Goal: Task Accomplishment & Management: Manage account settings

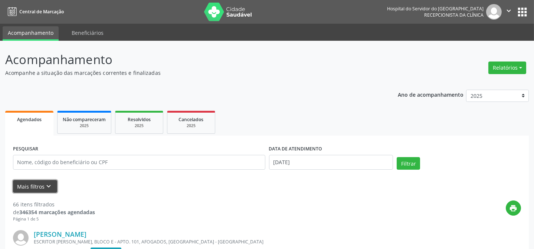
click at [52, 188] on icon "keyboard_arrow_down" at bounding box center [49, 187] width 8 height 8
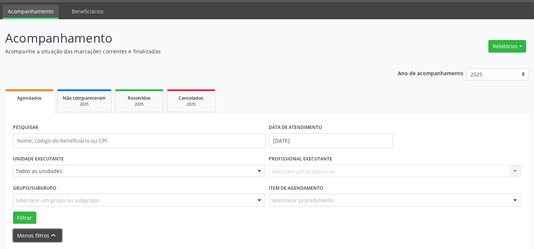
scroll to position [33, 0]
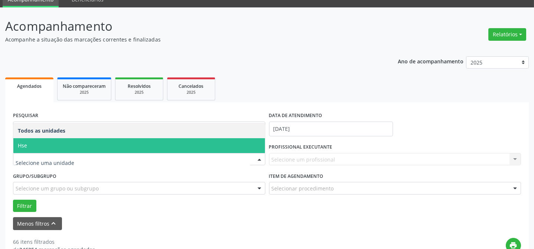
click at [59, 142] on span "Hse" at bounding box center [139, 145] width 252 height 15
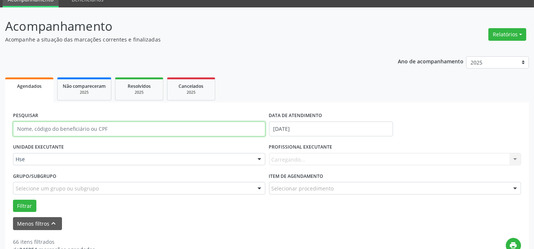
click at [61, 134] on input "text" at bounding box center [139, 129] width 252 height 15
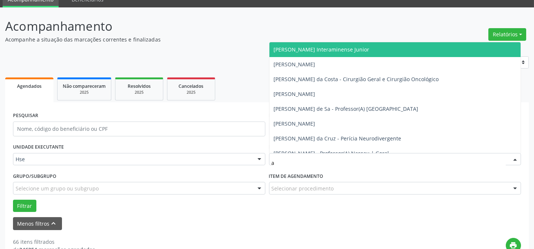
type input "al"
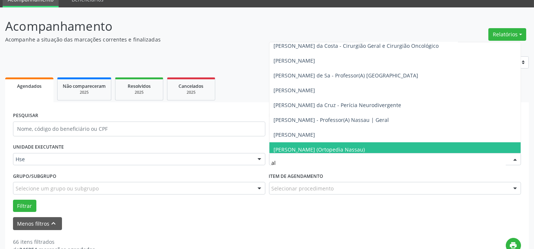
click at [316, 147] on span "[PERSON_NAME] (Ortopedia Nassau)" at bounding box center [319, 149] width 91 height 7
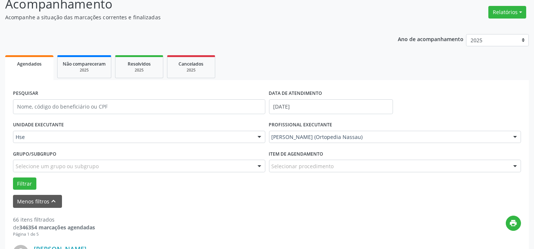
scroll to position [67, 0]
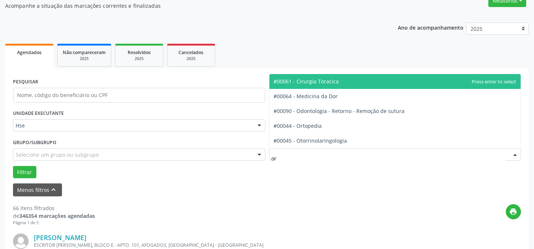
type input "ort"
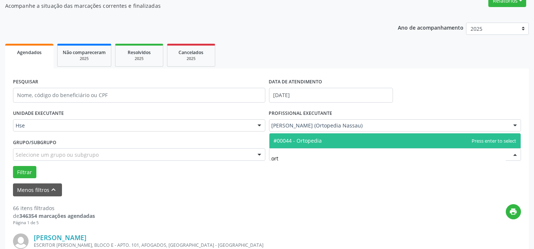
click at [298, 138] on span "#00044 - Ortopedia" at bounding box center [298, 140] width 48 height 7
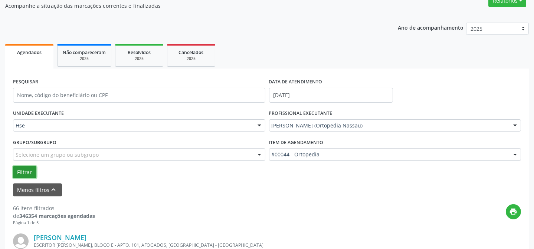
click at [27, 174] on button "Filtrar" at bounding box center [24, 172] width 23 height 13
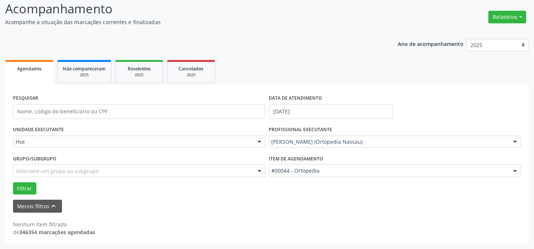
scroll to position [50, 0]
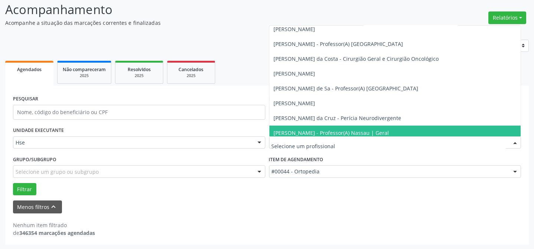
click at [326, 137] on div at bounding box center [395, 143] width 252 height 13
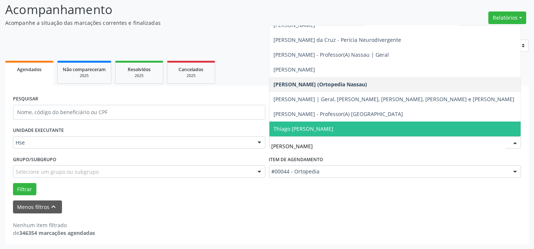
scroll to position [7, 0]
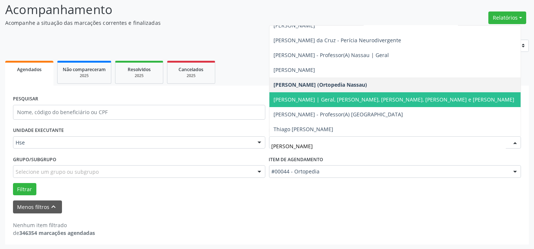
click at [341, 96] on span "[PERSON_NAME] | Geral, [PERSON_NAME], [PERSON_NAME], [PERSON_NAME] e [PERSON_NA…" at bounding box center [394, 99] width 241 height 7
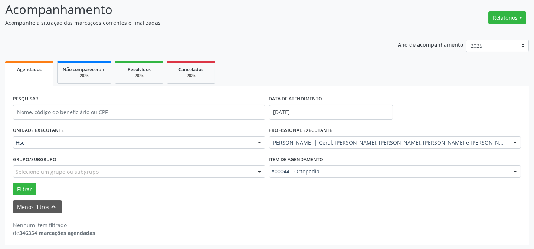
scroll to position [33, 0]
click at [32, 191] on button "Filtrar" at bounding box center [24, 189] width 23 height 13
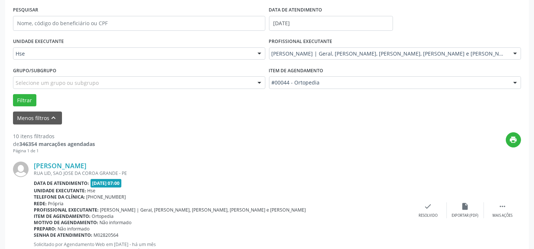
scroll to position [151, 0]
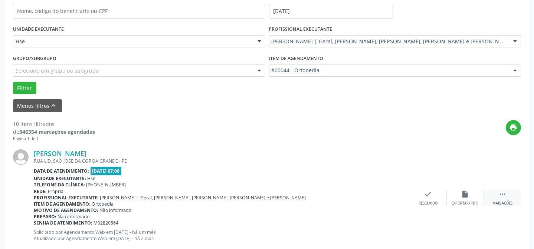
click at [494, 193] on div " Mais ações" at bounding box center [502, 198] width 37 height 16
click at [471, 200] on div "alarm_off Não compareceu" at bounding box center [465, 198] width 37 height 16
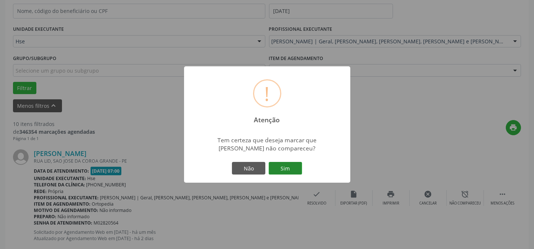
click at [290, 165] on button "Sim" at bounding box center [285, 168] width 33 height 13
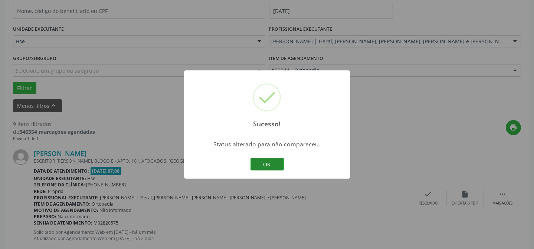
click at [271, 166] on button "OK" at bounding box center [267, 164] width 33 height 13
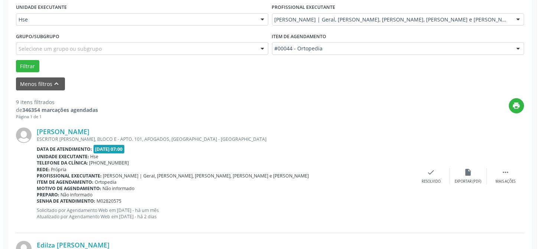
scroll to position [185, 0]
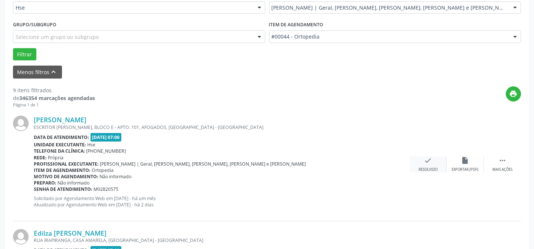
click at [425, 168] on div "Resolvido" at bounding box center [428, 169] width 19 height 5
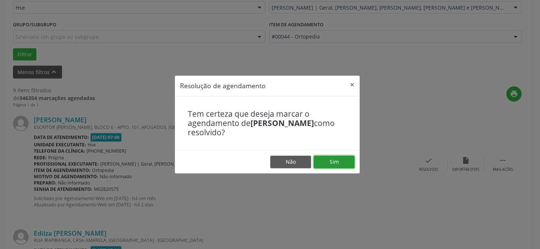
click at [340, 166] on button "Sim" at bounding box center [334, 162] width 41 height 13
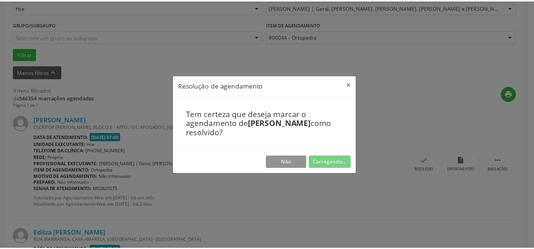
scroll to position [66, 0]
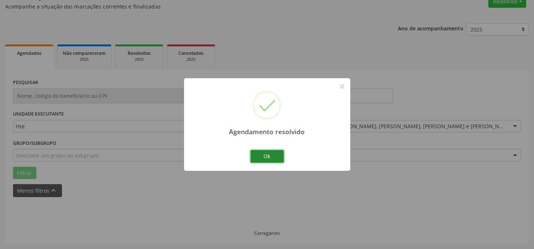
click at [274, 153] on button "Ok" at bounding box center [267, 156] width 33 height 13
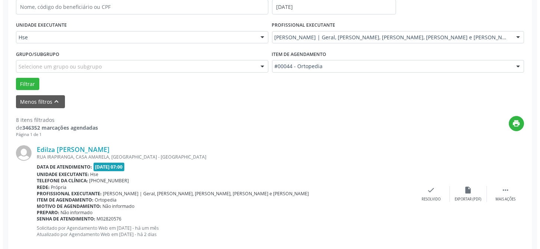
scroll to position [167, 0]
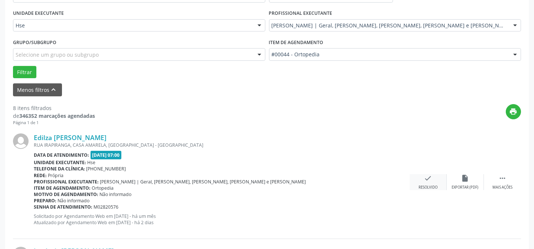
click at [427, 180] on icon "check" at bounding box center [428, 178] width 8 height 8
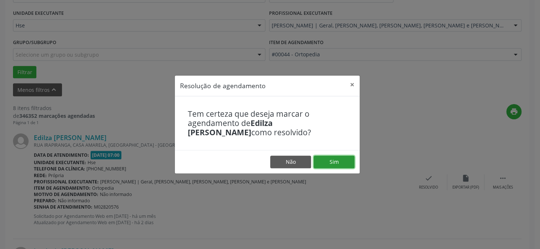
click at [330, 162] on button "Sim" at bounding box center [334, 162] width 41 height 13
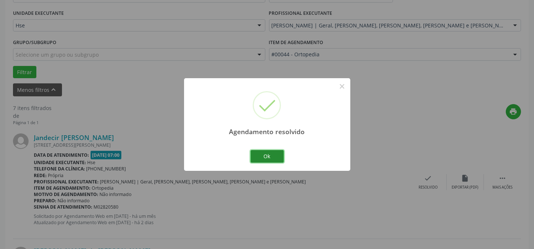
click at [268, 157] on button "Ok" at bounding box center [267, 156] width 33 height 13
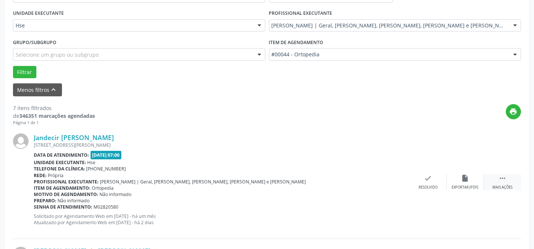
click at [495, 178] on div " Mais ações" at bounding box center [502, 182] width 37 height 16
click at [471, 186] on div "Não compareceu" at bounding box center [466, 187] width 32 height 5
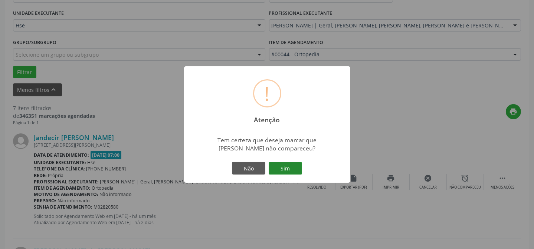
click at [297, 170] on button "Sim" at bounding box center [285, 168] width 33 height 13
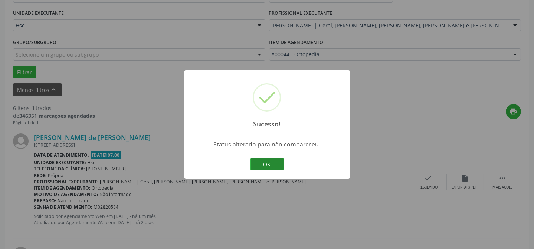
click at [262, 163] on button "OK" at bounding box center [267, 164] width 33 height 13
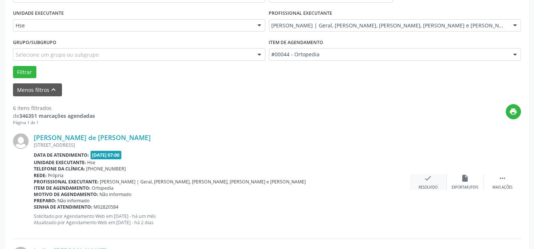
click at [434, 177] on div "check Resolvido" at bounding box center [428, 182] width 37 height 16
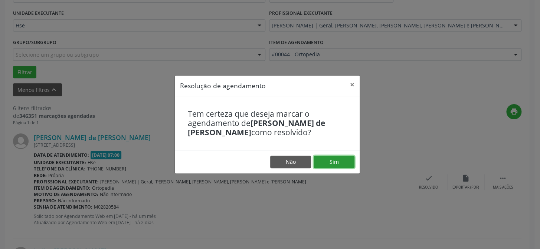
click at [345, 160] on button "Sim" at bounding box center [334, 162] width 41 height 13
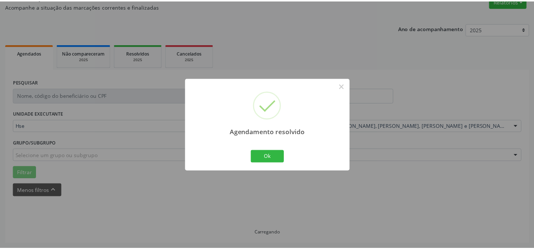
scroll to position [66, 0]
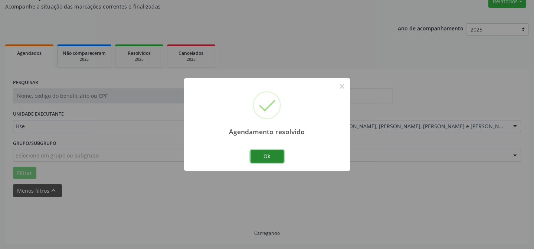
drag, startPoint x: 256, startPoint y: 151, endPoint x: 261, endPoint y: 154, distance: 5.0
click at [258, 152] on button "Ok" at bounding box center [267, 156] width 33 height 13
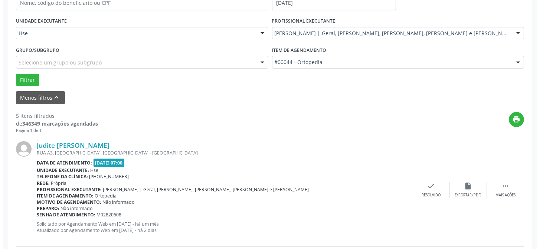
scroll to position [167, 0]
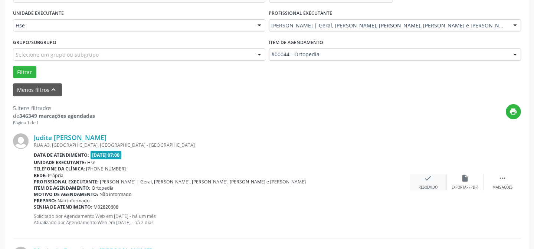
click at [419, 182] on div "check Resolvido" at bounding box center [428, 182] width 37 height 16
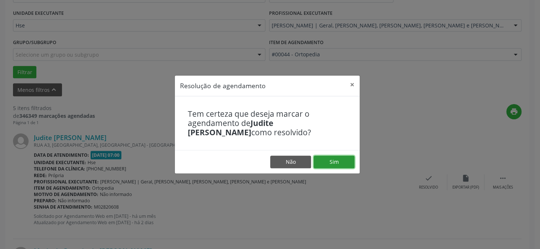
click at [328, 160] on button "Sim" at bounding box center [334, 162] width 41 height 13
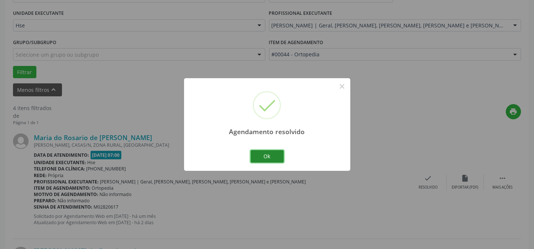
click at [270, 156] on button "Ok" at bounding box center [267, 156] width 33 height 13
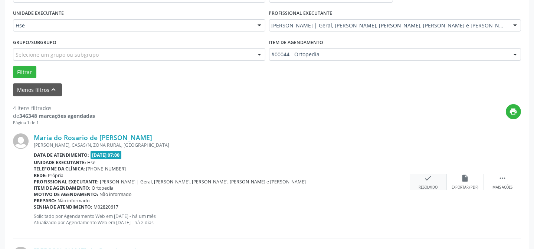
click at [428, 174] on icon "check" at bounding box center [428, 178] width 8 height 8
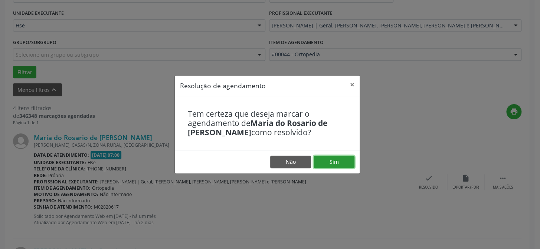
click at [345, 161] on button "Sim" at bounding box center [334, 162] width 41 height 13
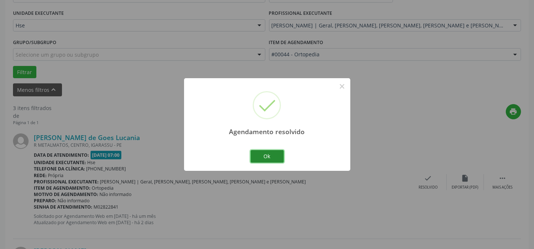
click at [280, 159] on button "Ok" at bounding box center [267, 156] width 33 height 13
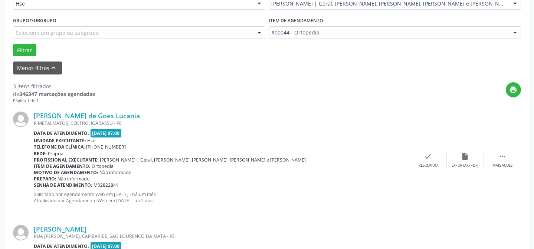
scroll to position [201, 0]
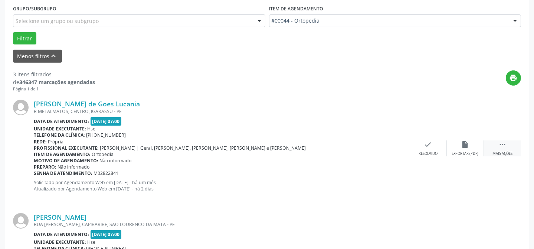
click at [502, 146] on icon "" at bounding box center [503, 145] width 8 height 8
click at [460, 146] on div "alarm_off Não compareceu" at bounding box center [465, 149] width 37 height 16
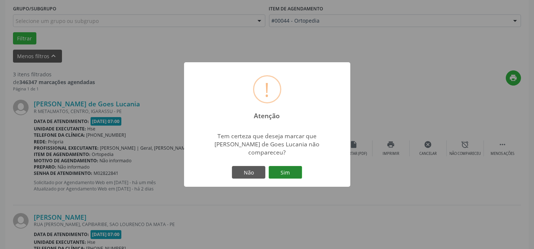
click at [289, 166] on button "Sim" at bounding box center [285, 172] width 33 height 13
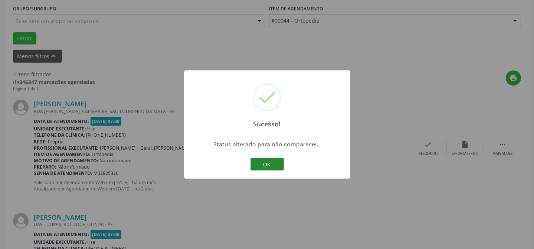
click at [280, 162] on button "OK" at bounding box center [267, 164] width 33 height 13
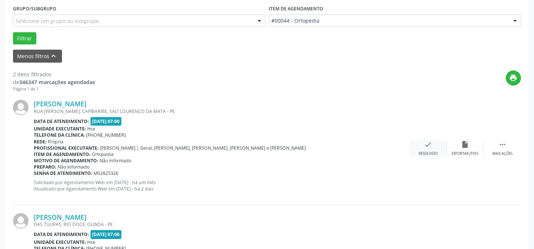
click at [434, 146] on div "check Resolvido" at bounding box center [428, 149] width 37 height 16
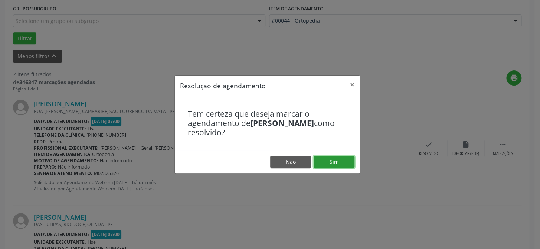
click at [334, 165] on button "Sim" at bounding box center [334, 162] width 41 height 13
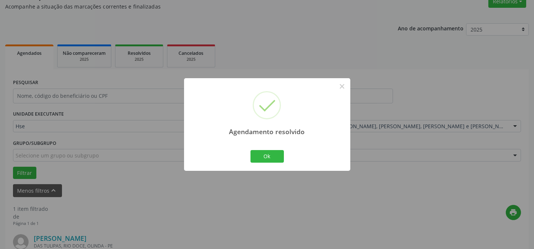
scroll to position [170, 0]
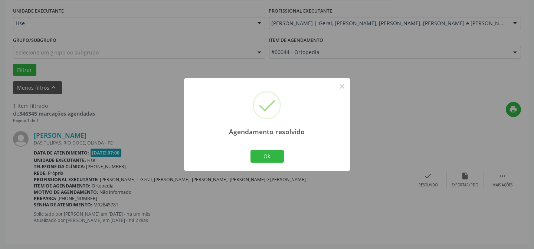
click at [263, 149] on div "Ok Cancel" at bounding box center [267, 157] width 37 height 16
click at [268, 156] on button "Ok" at bounding box center [267, 156] width 33 height 13
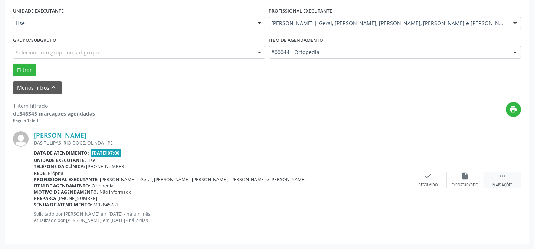
click at [499, 176] on icon "" at bounding box center [503, 176] width 8 height 8
click at [465, 180] on icon "alarm_off" at bounding box center [465, 176] width 8 height 8
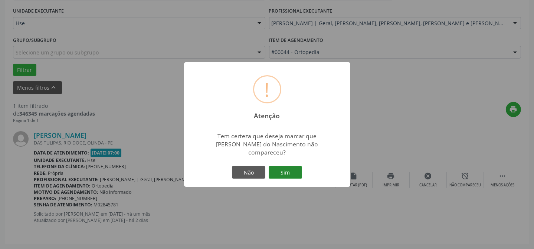
click at [301, 172] on button "Sim" at bounding box center [285, 172] width 33 height 13
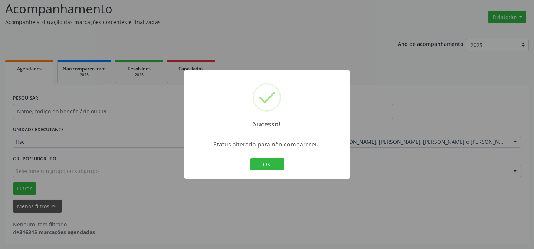
scroll to position [50, 0]
drag, startPoint x: 296, startPoint y: 170, endPoint x: 383, endPoint y: 262, distance: 127.4
click at [383, 199] on html "Central de Marcação Hospital do Servidor do [GEOGRAPHIC_DATA] Recepcionista da …" at bounding box center [267, 74] width 534 height 249
click at [289, 44] on div "Sucesso! × Status alterado para não compareceu. OK Cancel" at bounding box center [267, 124] width 534 height 249
click at [271, 164] on button "OK" at bounding box center [267, 164] width 33 height 13
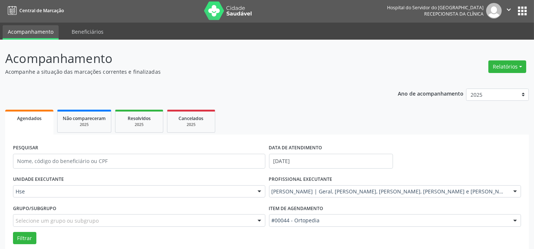
scroll to position [0, 0]
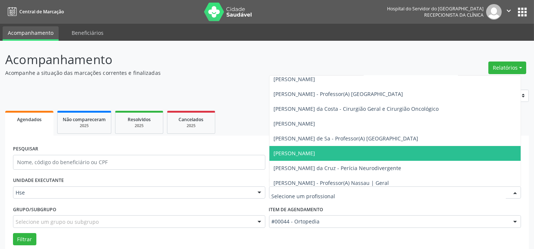
click at [325, 189] on div at bounding box center [395, 193] width 252 height 13
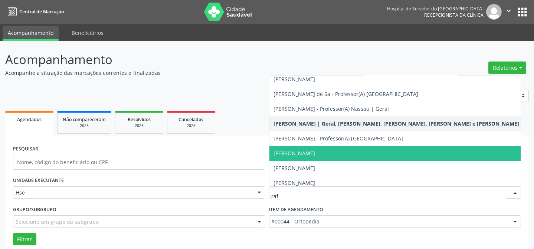
scroll to position [22, 0]
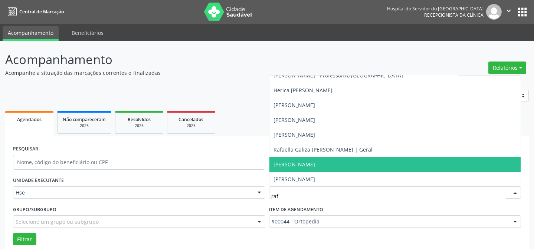
type input "rafa"
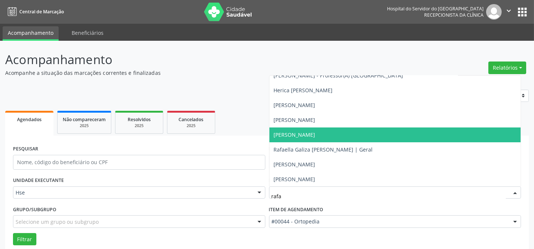
click at [316, 135] on span "[PERSON_NAME]" at bounding box center [295, 134] width 42 height 7
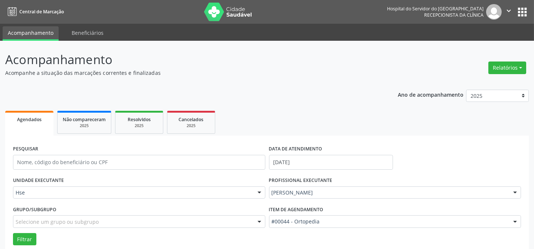
scroll to position [0, 0]
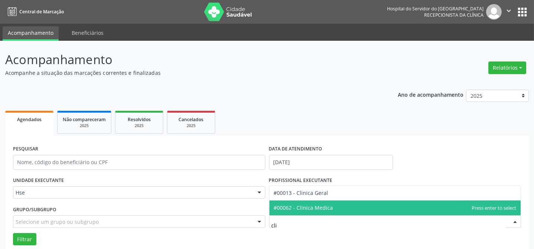
type input "clin"
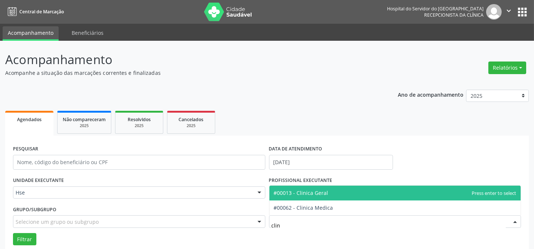
click at [347, 197] on span "#00013 - Clinica Geral" at bounding box center [396, 193] width 252 height 15
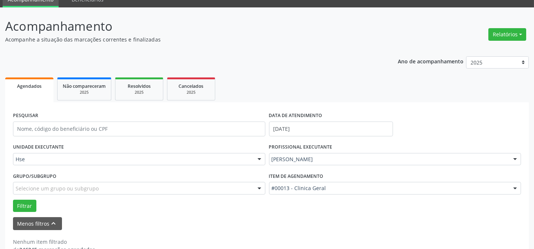
scroll to position [50, 0]
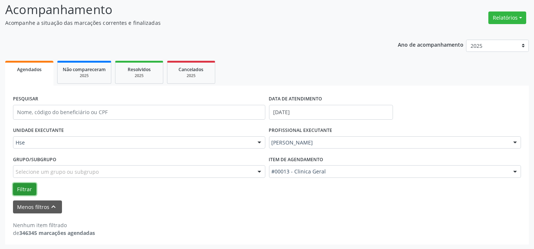
click at [32, 190] on button "Filtrar" at bounding box center [24, 189] width 23 height 13
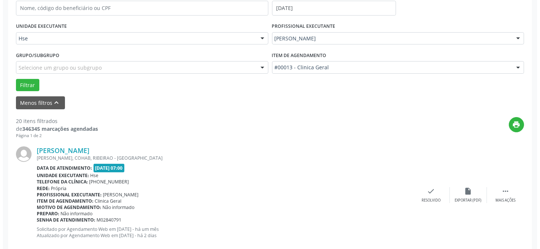
scroll to position [185, 0]
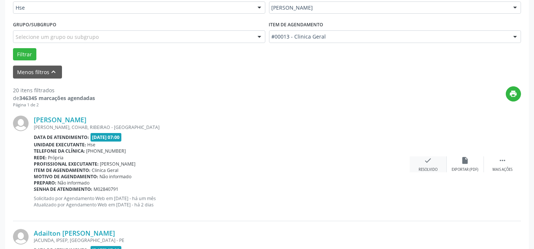
click at [428, 164] on icon "check" at bounding box center [428, 161] width 8 height 8
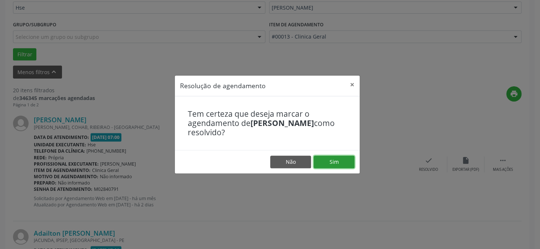
click at [331, 163] on button "Sim" at bounding box center [334, 162] width 41 height 13
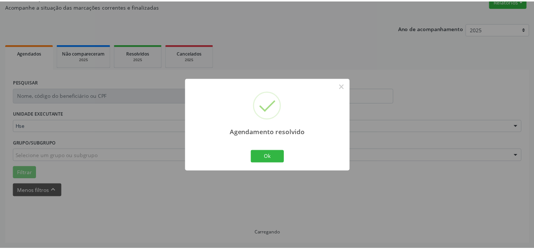
scroll to position [66, 0]
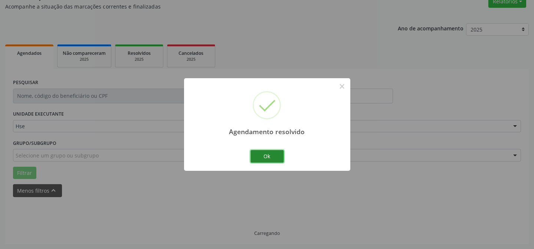
click at [273, 159] on button "Ok" at bounding box center [267, 156] width 33 height 13
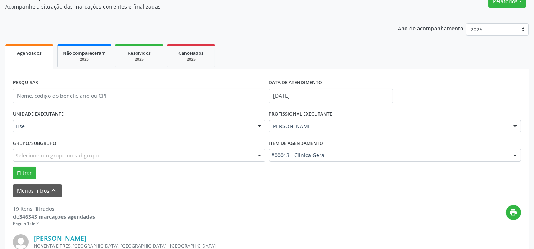
scroll to position [185, 0]
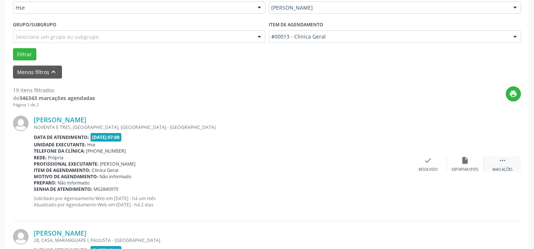
click at [505, 163] on icon "" at bounding box center [503, 161] width 8 height 8
click at [467, 168] on div "Não compareceu" at bounding box center [466, 169] width 32 height 5
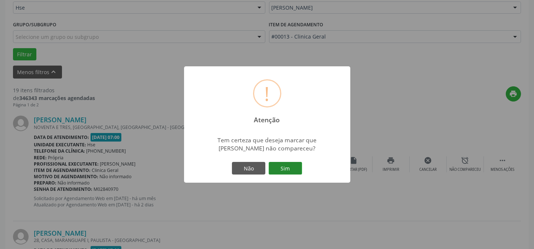
click at [285, 168] on button "Sim" at bounding box center [285, 168] width 33 height 13
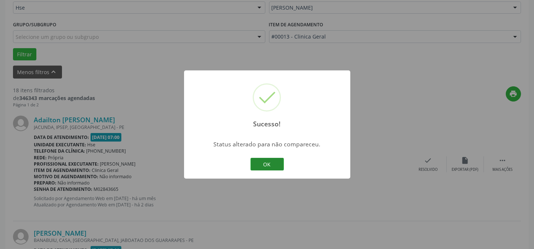
click at [266, 163] on button "OK" at bounding box center [267, 164] width 33 height 13
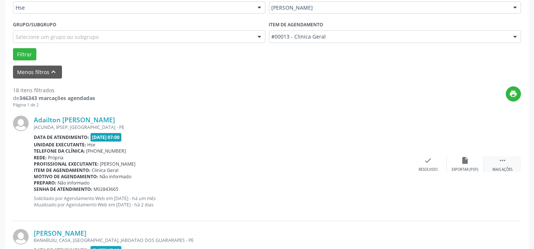
click at [503, 159] on icon "" at bounding box center [503, 161] width 8 height 8
click at [472, 169] on div "Não compareceu" at bounding box center [466, 169] width 32 height 5
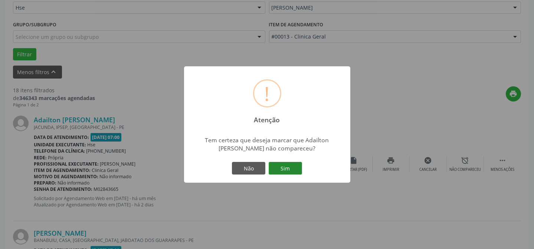
click at [278, 162] on button "Sim" at bounding box center [285, 168] width 33 height 13
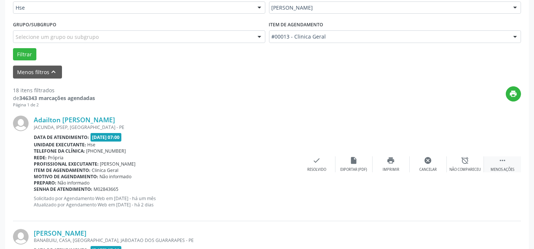
click at [503, 169] on div "Menos ações" at bounding box center [503, 169] width 24 height 5
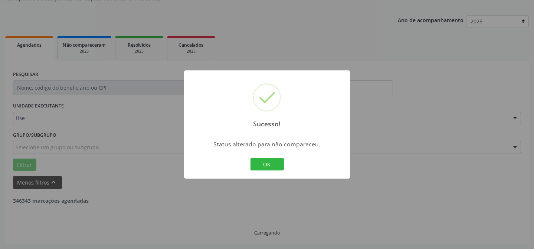
scroll to position [74, 0]
click at [501, 169] on div "Sucesso! × Status alterado para não compareceu. OK Cancel" at bounding box center [267, 124] width 534 height 249
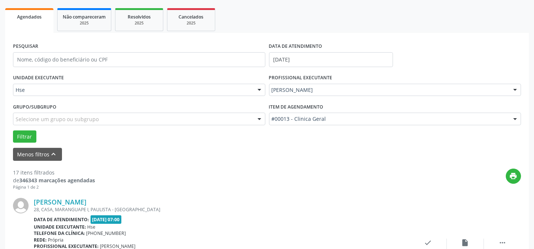
scroll to position [141, 0]
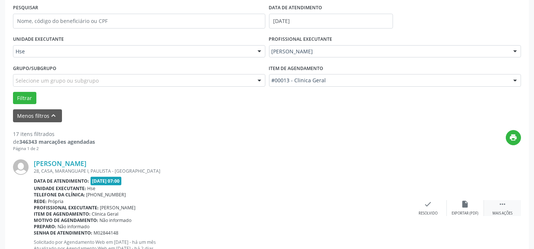
click at [503, 208] on icon "" at bounding box center [503, 204] width 8 height 8
click at [457, 203] on div "alarm_off Não compareceu" at bounding box center [465, 208] width 37 height 16
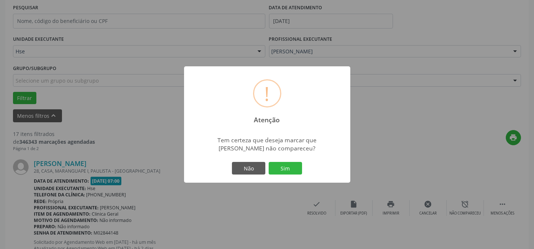
click at [271, 157] on div "! Atenção × Tem certeza que deseja marcar que [PERSON_NAME] não compareceu? Não…" at bounding box center [267, 124] width 166 height 117
click at [282, 166] on button "Sim" at bounding box center [285, 168] width 33 height 13
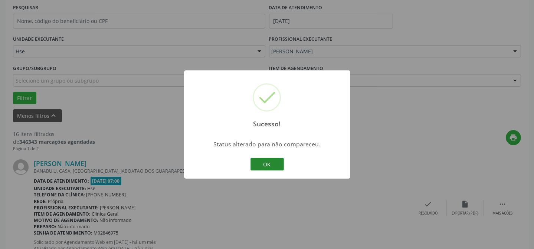
click at [275, 167] on button "OK" at bounding box center [267, 164] width 33 height 13
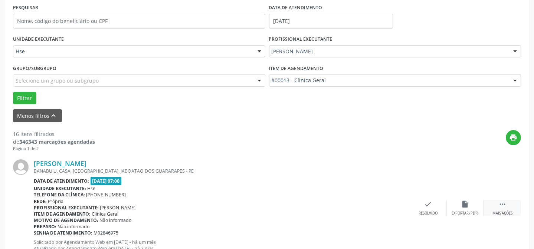
click at [513, 210] on div " Mais ações" at bounding box center [502, 208] width 37 height 16
click at [459, 205] on div "alarm_off Não compareceu" at bounding box center [465, 208] width 37 height 16
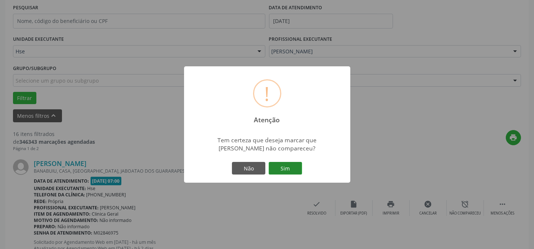
click at [283, 168] on button "Sim" at bounding box center [285, 168] width 33 height 13
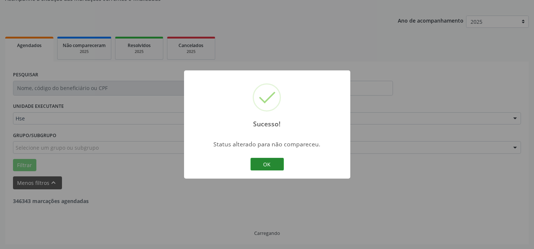
click at [275, 166] on button "OK" at bounding box center [267, 164] width 33 height 13
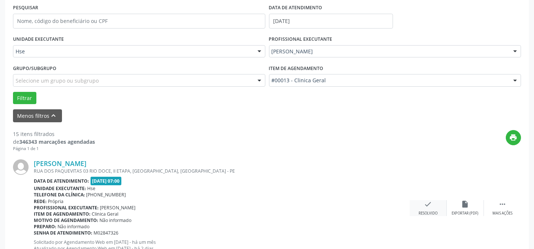
click at [436, 212] on div "Resolvido" at bounding box center [428, 213] width 19 height 5
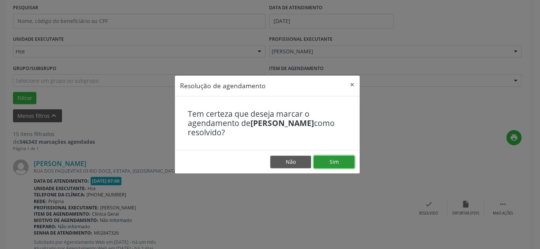
click at [335, 160] on button "Sim" at bounding box center [334, 162] width 41 height 13
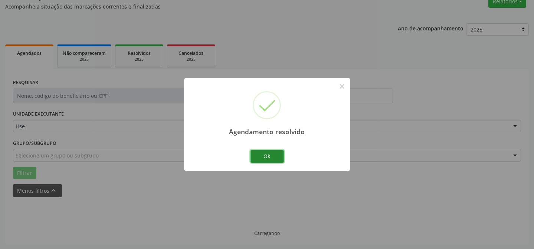
click at [270, 153] on button "Ok" at bounding box center [267, 156] width 33 height 13
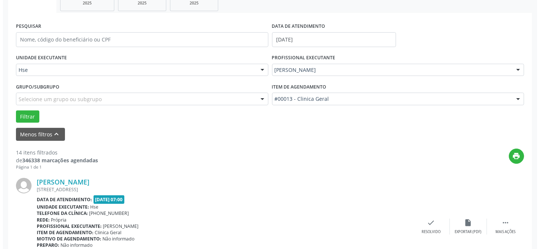
scroll to position [167, 0]
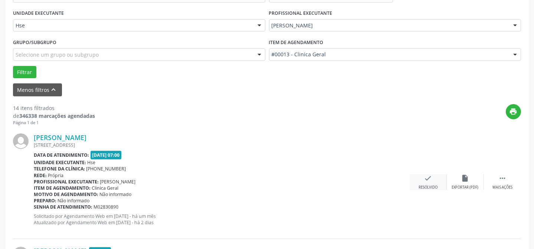
click at [428, 184] on div "check Resolvido" at bounding box center [428, 182] width 37 height 16
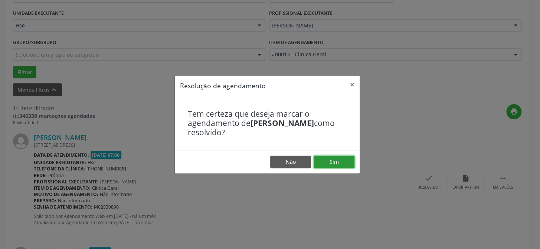
click at [347, 159] on button "Sim" at bounding box center [334, 162] width 41 height 13
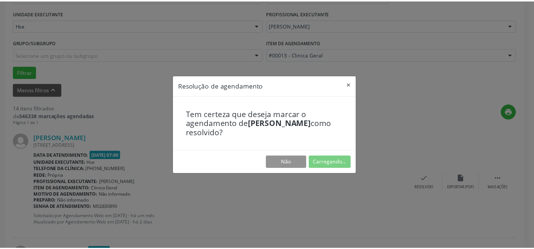
scroll to position [66, 0]
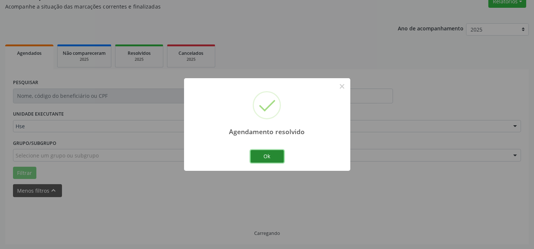
click at [280, 157] on button "Ok" at bounding box center [267, 156] width 33 height 13
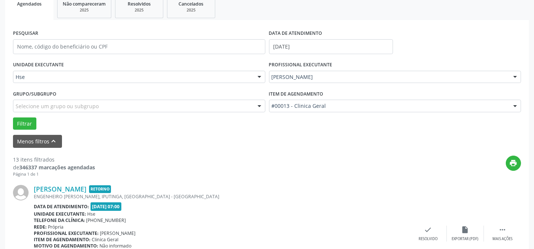
scroll to position [134, 0]
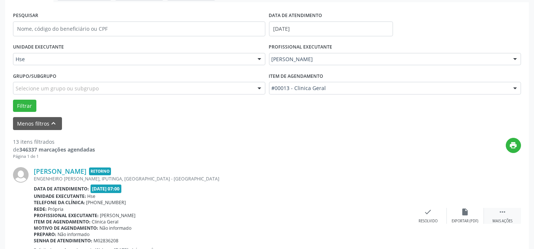
click at [506, 219] on div "Mais ações" at bounding box center [503, 221] width 20 height 5
click at [464, 215] on icon "alarm_off" at bounding box center [465, 212] width 8 height 8
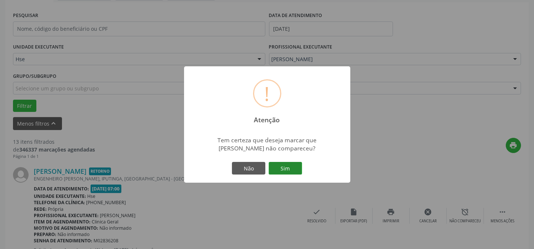
click at [290, 167] on button "Sim" at bounding box center [285, 168] width 33 height 13
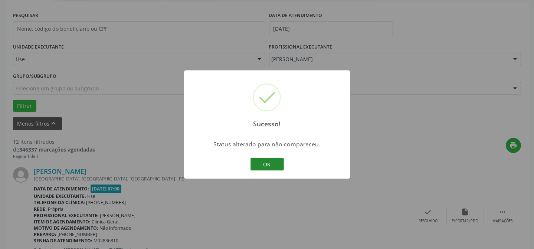
click at [280, 165] on button "OK" at bounding box center [267, 164] width 33 height 13
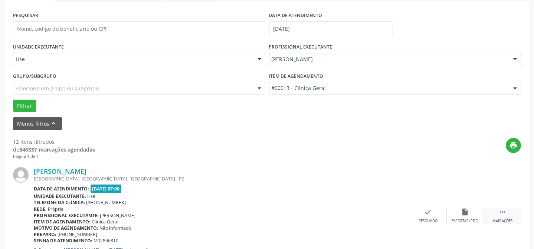
click at [513, 221] on div " Mais ações" at bounding box center [502, 216] width 37 height 16
click at [468, 215] on icon "alarm_off" at bounding box center [465, 212] width 8 height 8
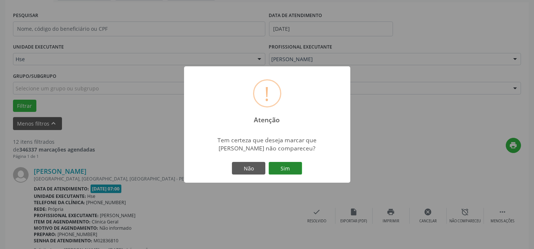
click at [291, 166] on button "Sim" at bounding box center [285, 168] width 33 height 13
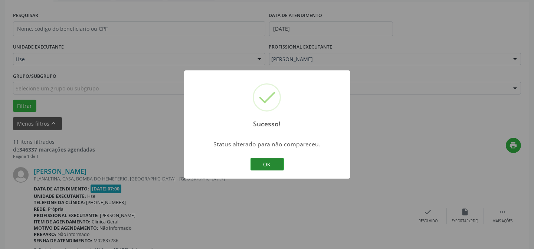
click at [278, 164] on button "OK" at bounding box center [267, 164] width 33 height 13
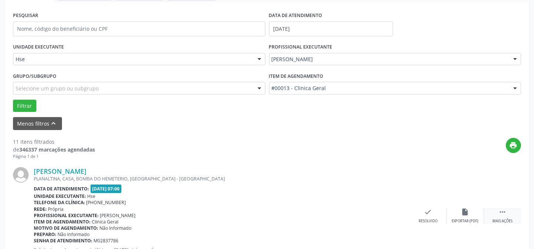
click at [499, 212] on icon "" at bounding box center [503, 212] width 8 height 8
click at [458, 215] on div "alarm_off Não compareceu" at bounding box center [465, 216] width 37 height 16
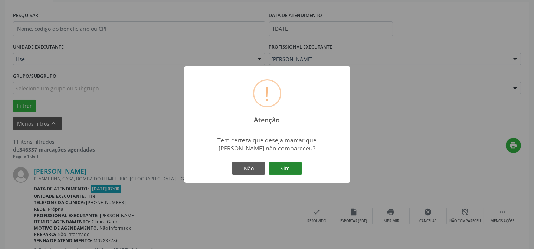
click at [299, 170] on button "Sim" at bounding box center [285, 168] width 33 height 13
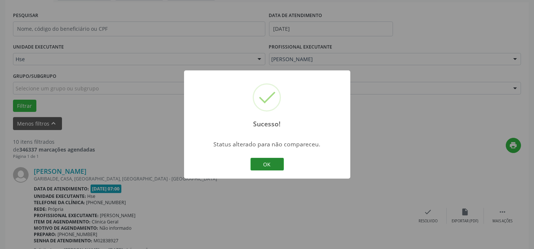
click at [280, 164] on button "OK" at bounding box center [267, 164] width 33 height 13
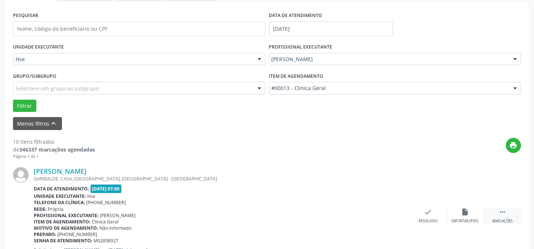
click at [496, 216] on div " Mais ações" at bounding box center [502, 216] width 37 height 16
click at [401, 186] on div "[PERSON_NAME] [GEOGRAPHIC_DATA], CASA, [GEOGRAPHIC_DATA], [GEOGRAPHIC_DATA] - […" at bounding box center [267, 216] width 508 height 113
click at [323, 213] on div "check Resolvido" at bounding box center [316, 216] width 37 height 16
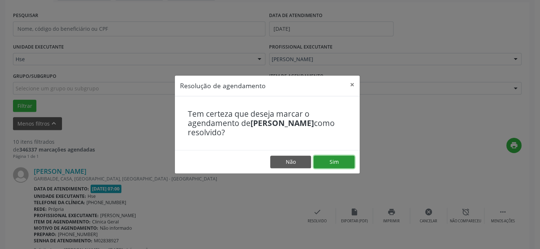
click at [337, 160] on button "Sim" at bounding box center [334, 162] width 41 height 13
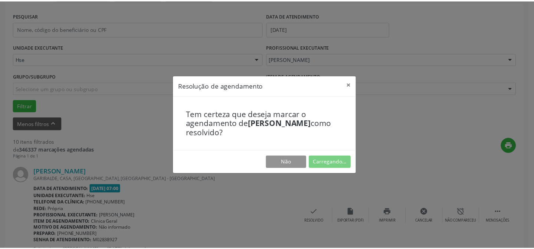
scroll to position [66, 0]
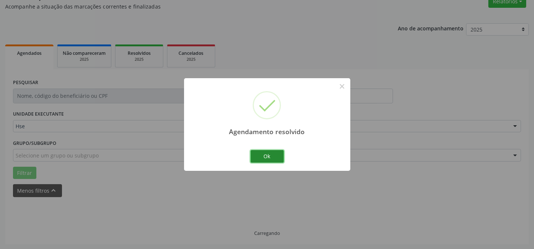
click at [279, 155] on button "Ok" at bounding box center [267, 156] width 33 height 13
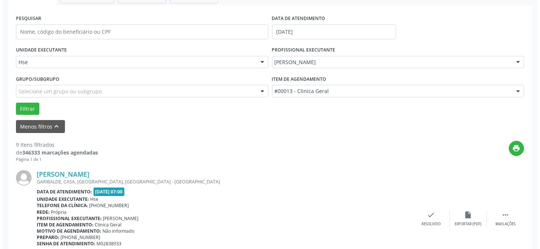
scroll to position [134, 0]
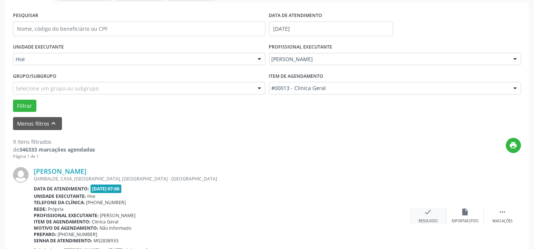
click at [431, 219] on div "Resolvido" at bounding box center [428, 221] width 19 height 5
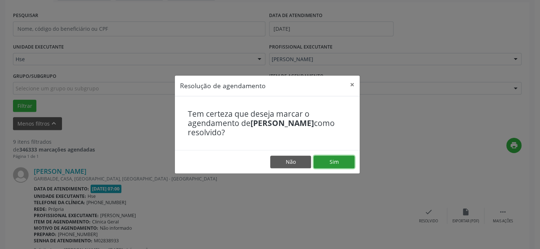
click at [341, 163] on button "Sim" at bounding box center [334, 162] width 41 height 13
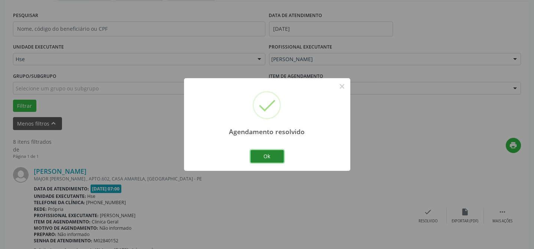
click at [264, 156] on button "Ok" at bounding box center [267, 156] width 33 height 13
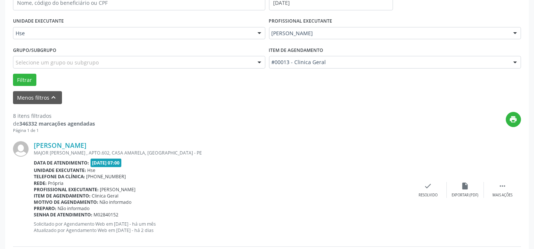
scroll to position [167, 0]
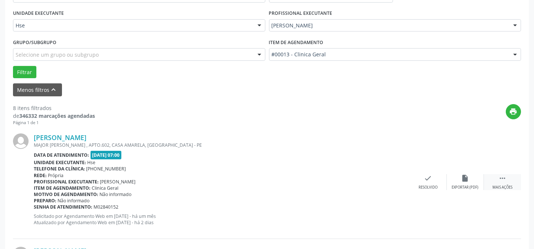
click at [502, 176] on icon "" at bounding box center [503, 178] width 8 height 8
click at [476, 181] on div "alarm_off Não compareceu" at bounding box center [465, 182] width 37 height 16
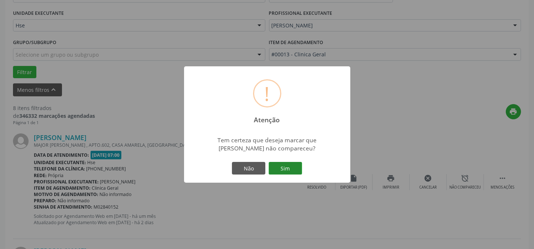
click at [295, 174] on button "Sim" at bounding box center [285, 168] width 33 height 13
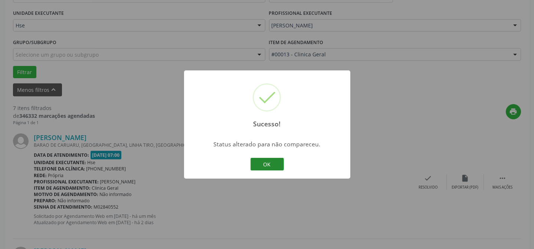
click at [271, 166] on button "OK" at bounding box center [267, 164] width 33 height 13
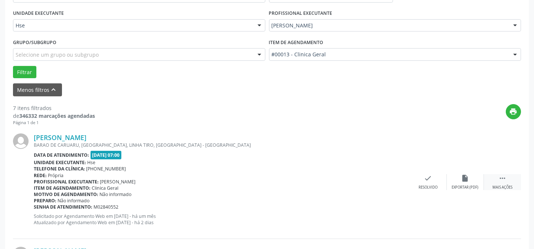
drag, startPoint x: 506, startPoint y: 180, endPoint x: 496, endPoint y: 180, distance: 10.0
click at [505, 180] on icon "" at bounding box center [503, 178] width 8 height 8
click at [453, 185] on div "Não compareceu" at bounding box center [466, 187] width 32 height 5
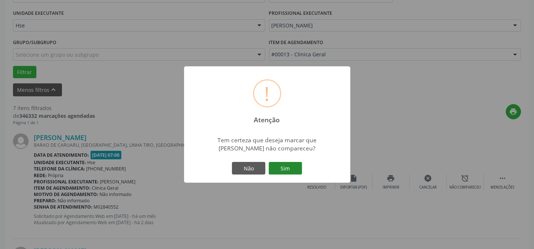
click at [282, 172] on button "Sim" at bounding box center [285, 168] width 33 height 13
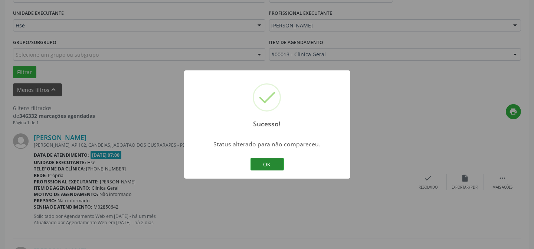
click at [259, 161] on button "OK" at bounding box center [267, 164] width 33 height 13
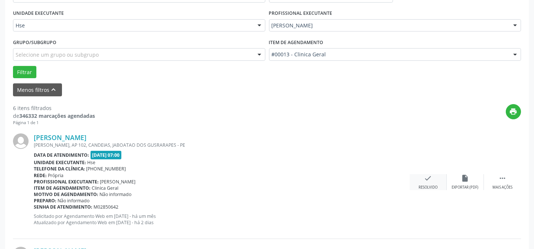
click at [431, 179] on icon "check" at bounding box center [428, 178] width 8 height 8
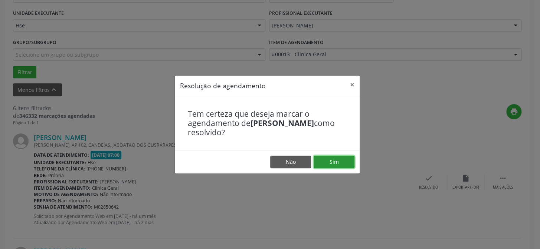
click at [347, 162] on button "Sim" at bounding box center [334, 162] width 41 height 13
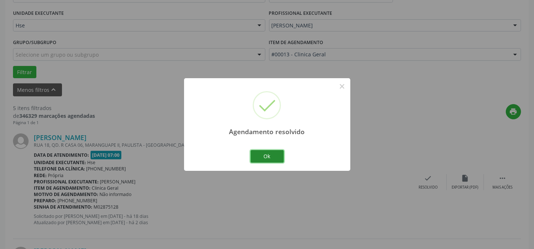
click at [259, 156] on button "Ok" at bounding box center [267, 156] width 33 height 13
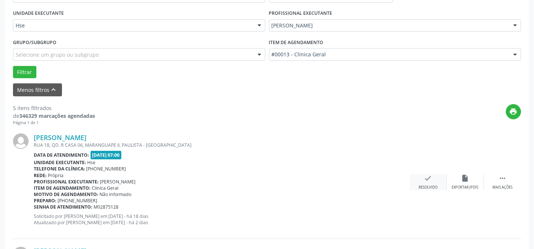
click at [431, 181] on icon "check" at bounding box center [428, 178] width 8 height 8
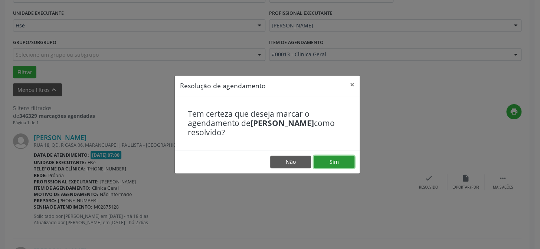
click at [340, 158] on button "Sim" at bounding box center [334, 162] width 41 height 13
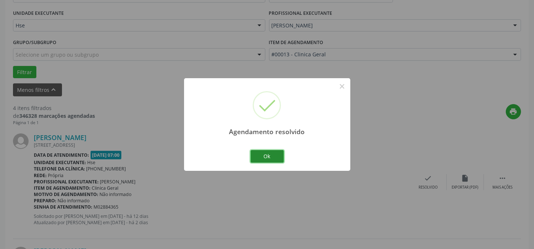
click at [259, 153] on button "Ok" at bounding box center [267, 156] width 33 height 13
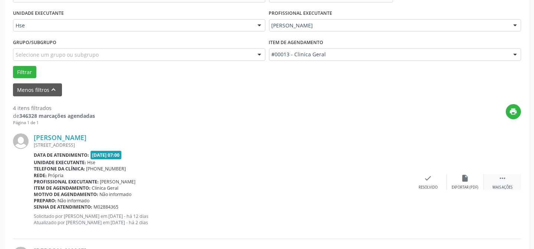
click at [490, 175] on div " Mais ações" at bounding box center [502, 182] width 37 height 16
click at [463, 179] on icon "alarm_off" at bounding box center [465, 178] width 8 height 8
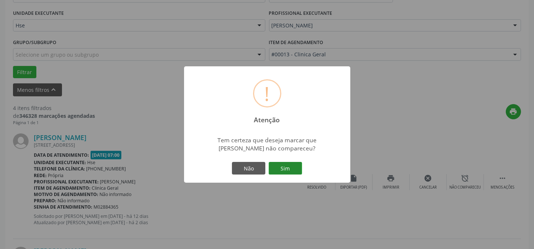
click at [288, 169] on button "Sim" at bounding box center [285, 168] width 33 height 13
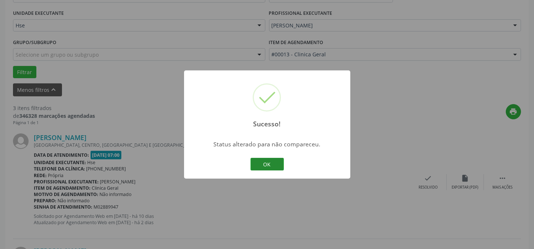
click at [270, 167] on button "OK" at bounding box center [267, 164] width 33 height 13
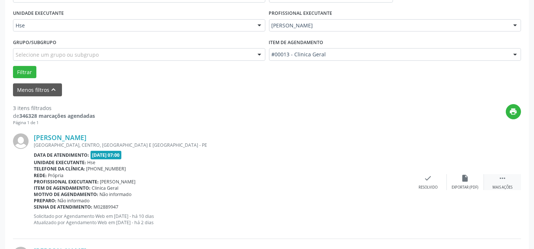
click at [500, 180] on icon "" at bounding box center [503, 178] width 8 height 8
click at [322, 157] on div "[PERSON_NAME] [GEOGRAPHIC_DATA], [GEOGRAPHIC_DATA], [GEOGRAPHIC_DATA] E [GEOGRA…" at bounding box center [267, 182] width 508 height 113
click at [307, 178] on div "check Resolvido" at bounding box center [316, 182] width 37 height 16
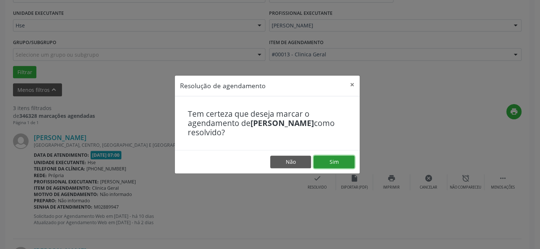
click at [330, 161] on button "Sim" at bounding box center [334, 162] width 41 height 13
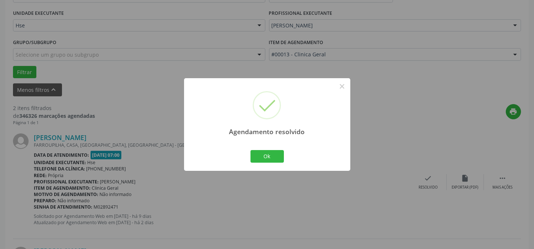
scroll to position [134, 0]
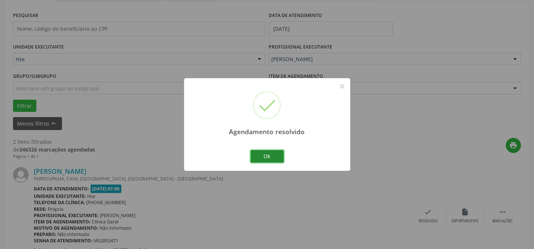
click at [263, 153] on button "Ok" at bounding box center [267, 156] width 33 height 13
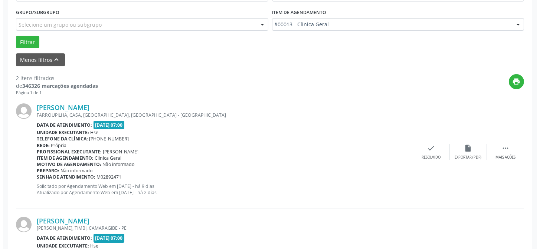
scroll to position [201, 0]
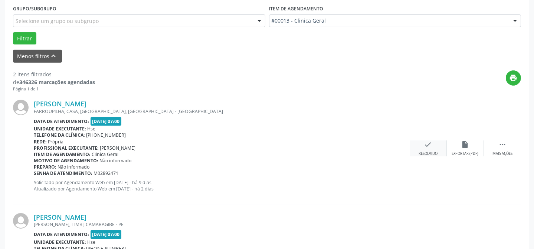
click at [430, 148] on div "check Resolvido" at bounding box center [428, 149] width 37 height 16
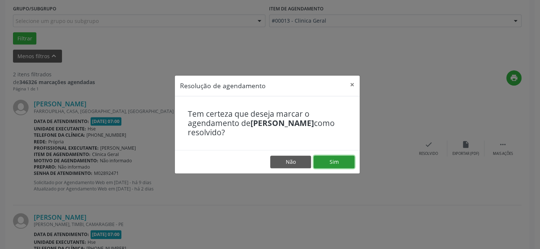
click at [335, 160] on button "Sim" at bounding box center [334, 162] width 41 height 13
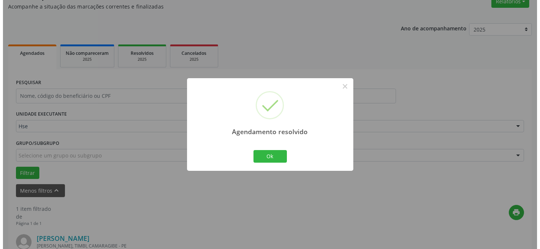
scroll to position [170, 0]
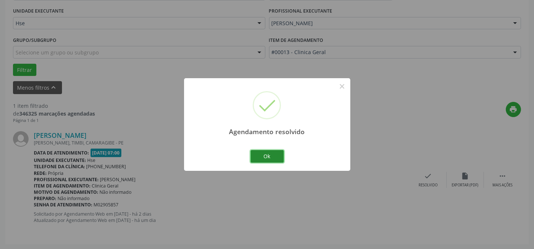
click at [268, 154] on button "Ok" at bounding box center [267, 156] width 33 height 13
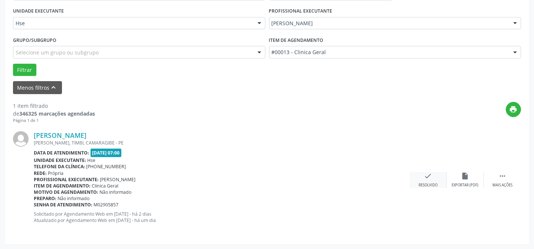
drag, startPoint x: 429, startPoint y: 190, endPoint x: 430, endPoint y: 186, distance: 4.2
click at [429, 188] on div "[PERSON_NAME] [PERSON_NAME], TIMBI, CAMARAGIBE - PE Data de atendimento: [DATE]…" at bounding box center [267, 180] width 508 height 113
click at [430, 186] on div "Resolvido" at bounding box center [428, 185] width 19 height 5
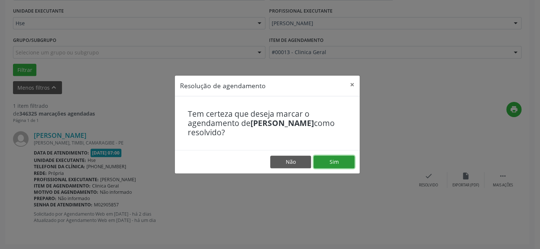
click at [342, 161] on button "Sim" at bounding box center [334, 162] width 41 height 13
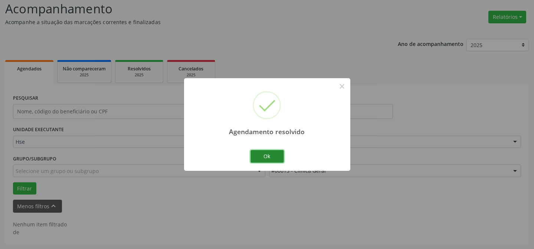
scroll to position [50, 0]
click at [270, 159] on button "Ok" at bounding box center [267, 156] width 33 height 13
